Goal: Task Accomplishment & Management: Manage account settings

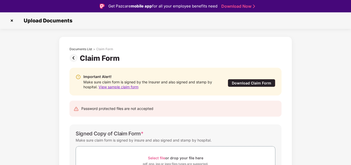
click at [246, 85] on div "Download Claim Form" at bounding box center [252, 83] width 48 height 8
click at [11, 22] on img at bounding box center [12, 20] width 8 height 8
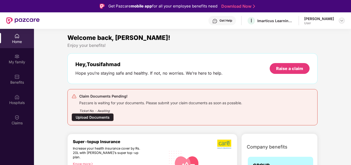
click at [344, 20] on img at bounding box center [342, 21] width 4 height 4
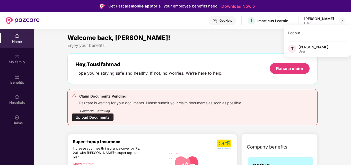
click at [312, 49] on div "[PERSON_NAME]" at bounding box center [314, 47] width 30 height 5
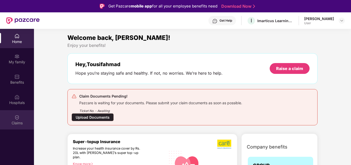
click at [16, 121] on div "Claims" at bounding box center [17, 123] width 34 height 5
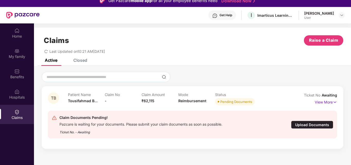
scroll to position [4, 0]
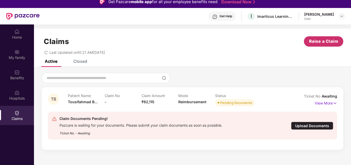
click at [316, 45] on button "Raise a Claim" at bounding box center [323, 41] width 39 height 10
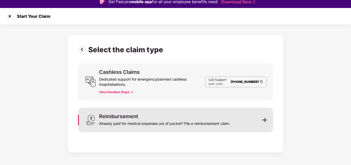
scroll to position [12, 0]
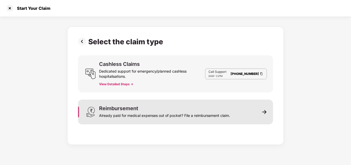
click at [189, 113] on div "Already paid for medical expenses out of pocket? File a reimbursement claim." at bounding box center [164, 114] width 131 height 7
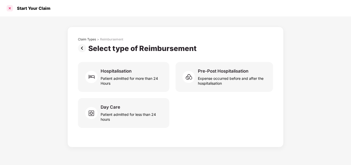
click at [10, 10] on div at bounding box center [10, 8] width 8 height 8
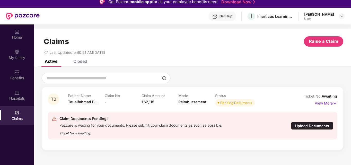
scroll to position [29, 0]
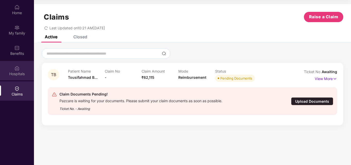
click at [20, 65] on div "Hospitals" at bounding box center [17, 70] width 34 height 19
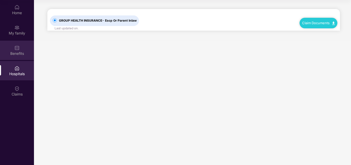
click at [18, 50] on img at bounding box center [16, 47] width 5 height 5
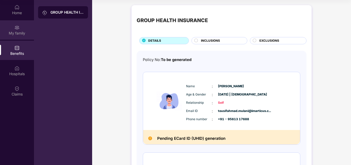
click at [16, 33] on div "My family" at bounding box center [17, 33] width 34 height 5
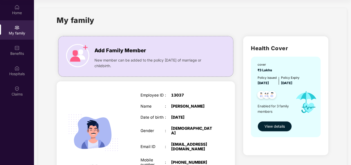
click at [266, 126] on span "View details" at bounding box center [275, 127] width 20 height 6
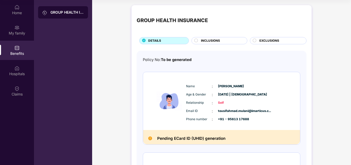
click at [227, 42] on div "INCLUSIONS" at bounding box center [222, 41] width 46 height 6
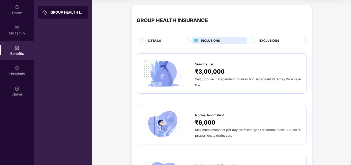
click at [255, 39] on circle at bounding box center [254, 40] width 3 height 3
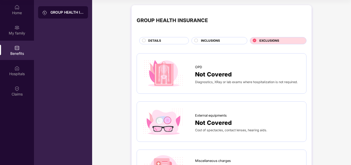
click at [166, 42] on div "DETAILS" at bounding box center [166, 41] width 40 height 6
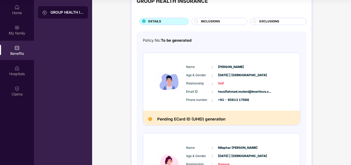
scroll to position [20, 0]
click at [256, 80] on div "Name : [PERSON_NAME] Age & Gender : [DATE] | [DEMOGRAPHIC_DATA] Relationship : …" at bounding box center [237, 84] width 105 height 44
click at [157, 88] on img at bounding box center [169, 82] width 31 height 44
click at [16, 30] on div "My family" at bounding box center [17, 29] width 34 height 19
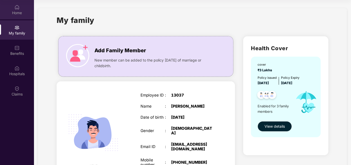
click at [16, 13] on div "Home" at bounding box center [17, 12] width 34 height 5
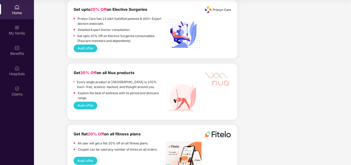
scroll to position [1183, 0]
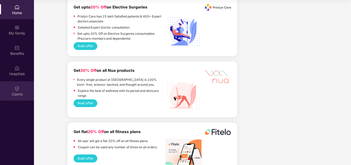
click at [14, 87] on div "Claims" at bounding box center [17, 90] width 34 height 19
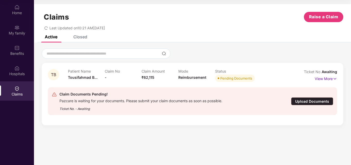
click at [75, 40] on div "Closed" at bounding box center [77, 36] width 22 height 11
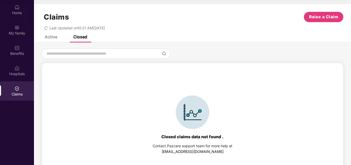
scroll to position [11, 0]
